Goal: Ask a question

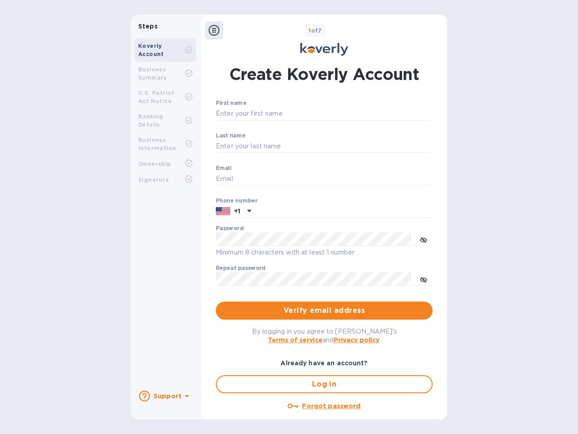
click at [165, 396] on b "Support" at bounding box center [168, 395] width 28 height 7
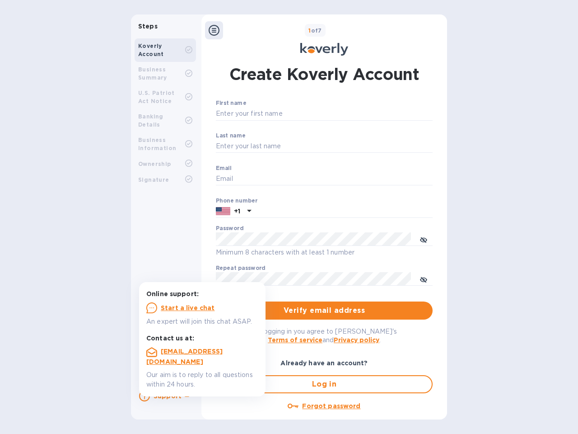
click at [145, 396] on icon at bounding box center [144, 395] width 11 height 11
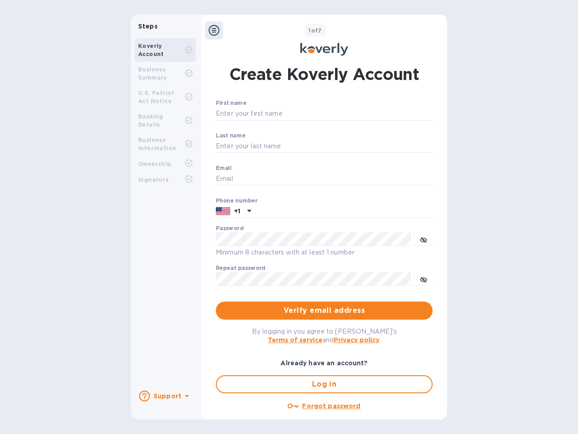
click at [186, 396] on icon at bounding box center [187, 396] width 5 height 2
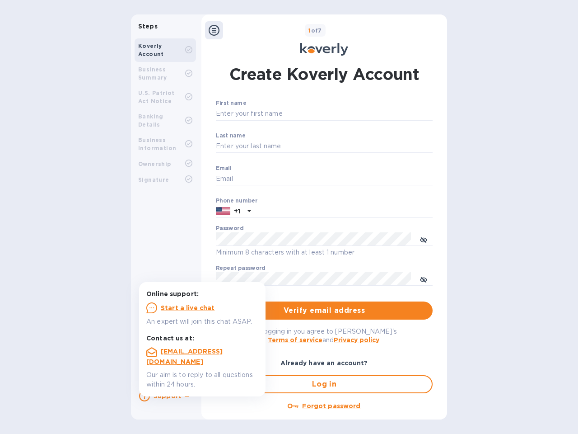
click at [214, 30] on icon at bounding box center [214, 30] width 11 height 11
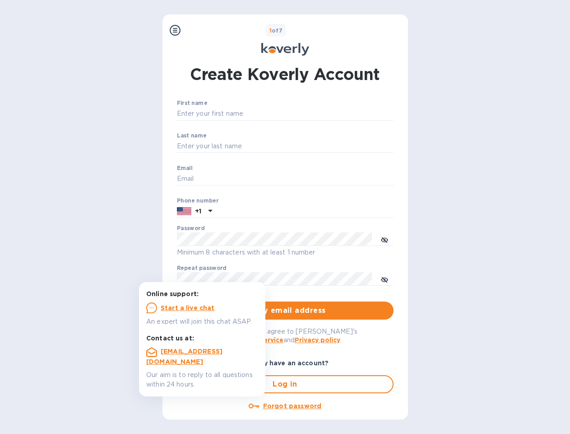
click at [322, 114] on input "First name" at bounding box center [285, 114] width 217 height 14
click at [322, 146] on input "Last name" at bounding box center [285, 147] width 217 height 14
click at [322, 179] on input "Email" at bounding box center [285, 179] width 217 height 14
click at [322, 211] on input "text" at bounding box center [305, 212] width 178 height 14
click at [233, 211] on input "text" at bounding box center [305, 212] width 178 height 14
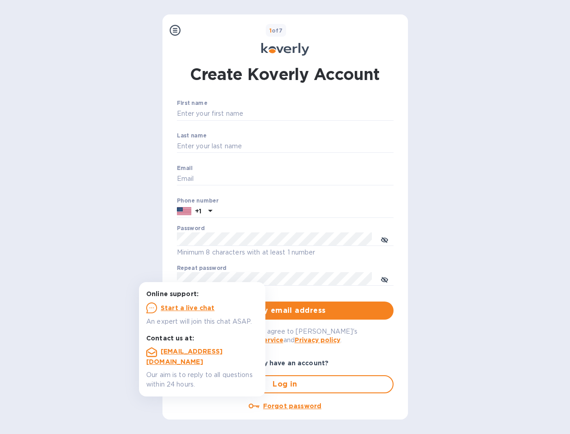
click at [248, 211] on input "text" at bounding box center [305, 212] width 178 height 14
